Goal: Find specific page/section

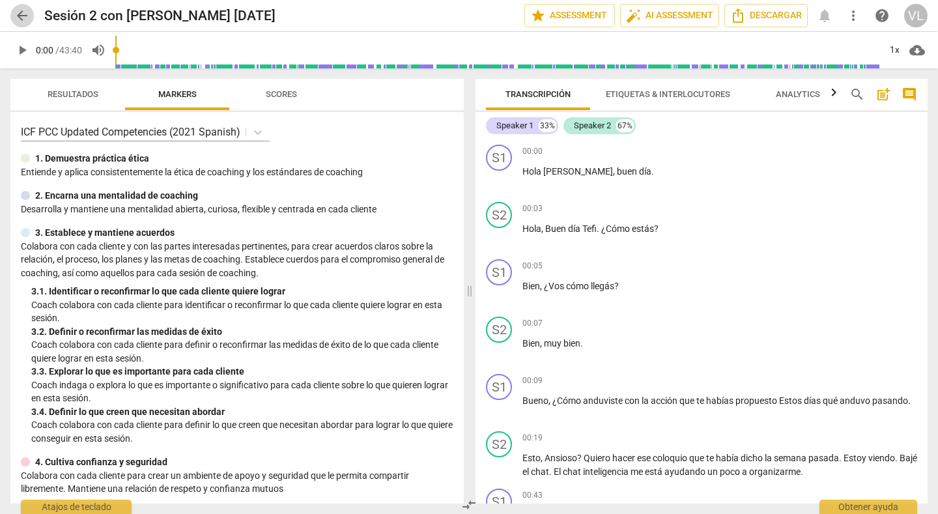
click at [26, 16] on span "arrow_back" at bounding box center [22, 16] width 16 height 16
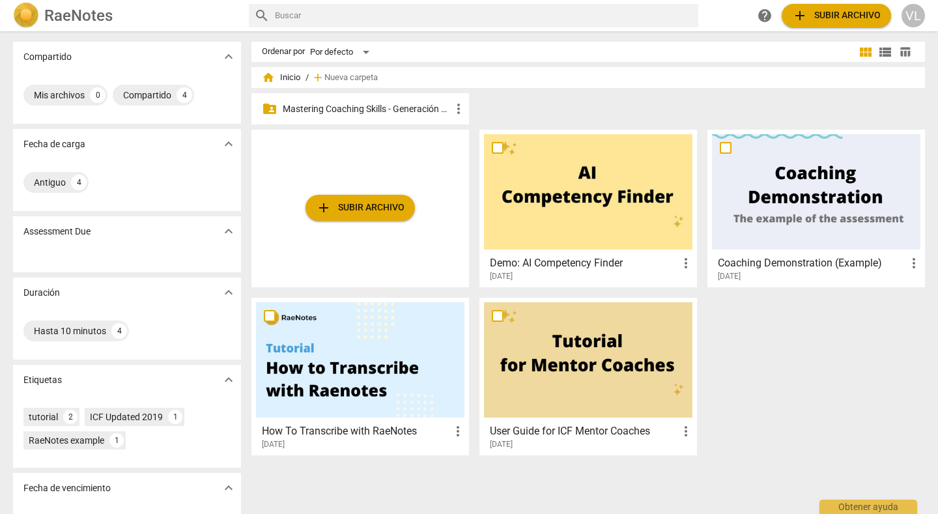
click at [324, 105] on p "Mastering Coaching Skills - Generación 32" at bounding box center [367, 109] width 168 height 14
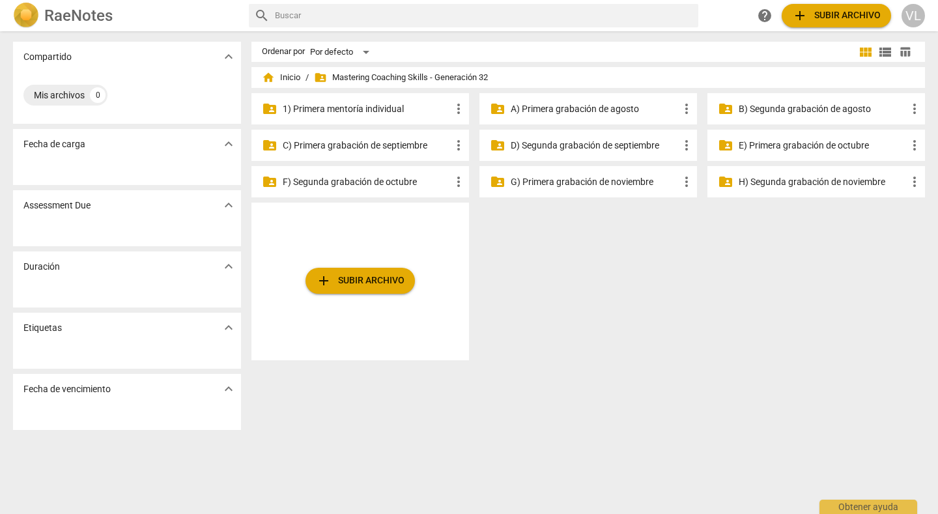
click at [764, 144] on p "E) Primera grabación de octubre" at bounding box center [822, 146] width 168 height 14
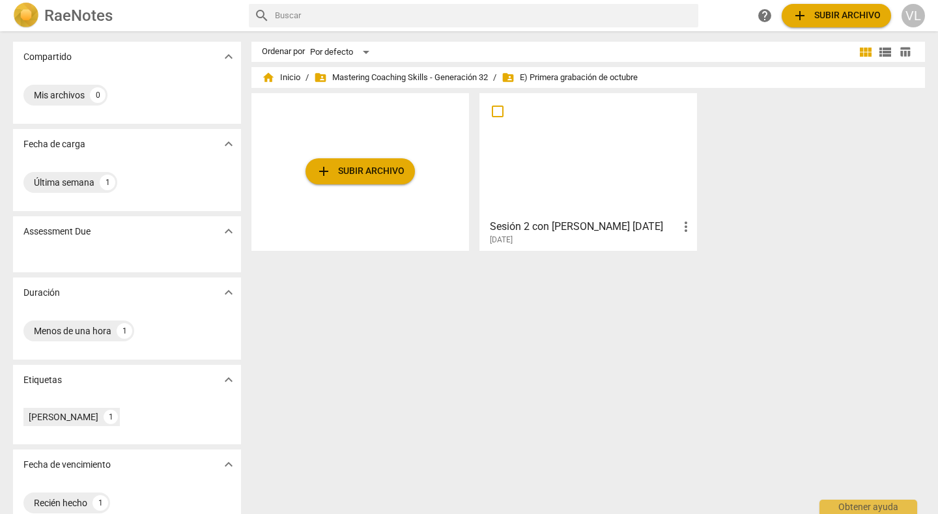
click at [566, 209] on div at bounding box center [588, 155] width 208 height 115
